Goal: Task Accomplishment & Management: Complete application form

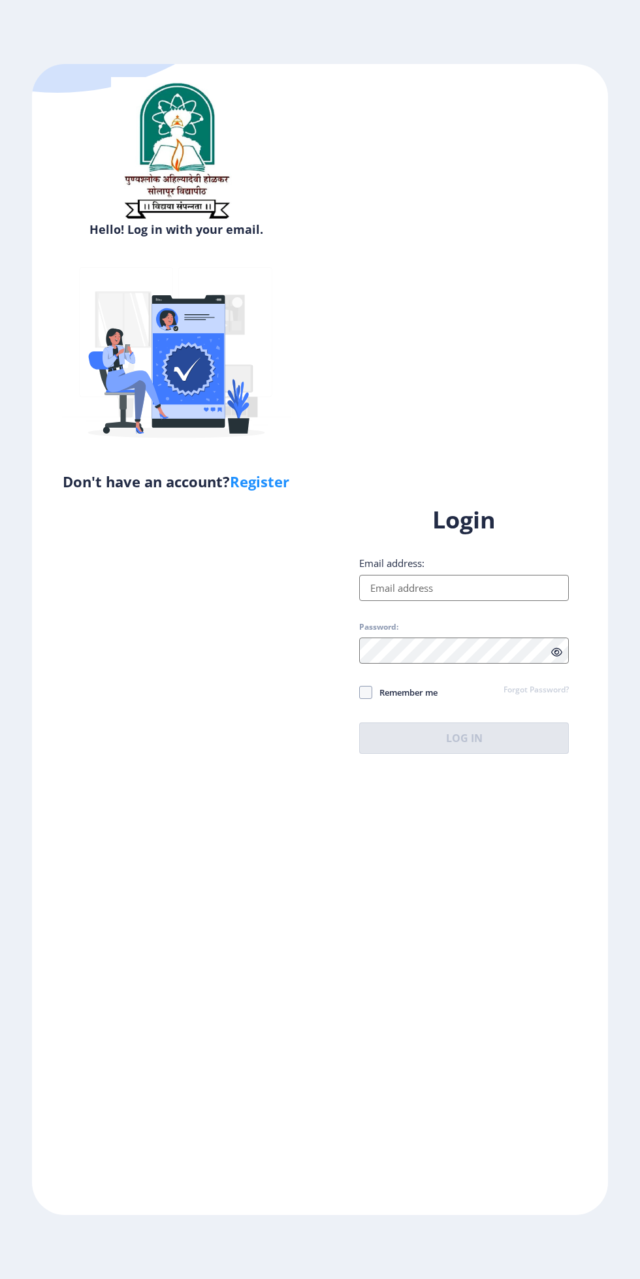
click at [402, 601] on input "Email address:" at bounding box center [464, 588] width 210 height 26
type input "[EMAIL_ADDRESS][DOMAIN_NAME]"
